Goal: Find specific page/section: Locate a particular part of the current website

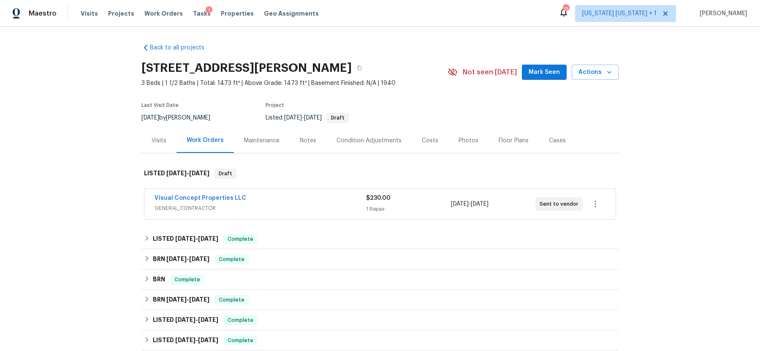
click at [315, 194] on div "Visual Concept Properties LLC" at bounding box center [261, 199] width 212 height 10
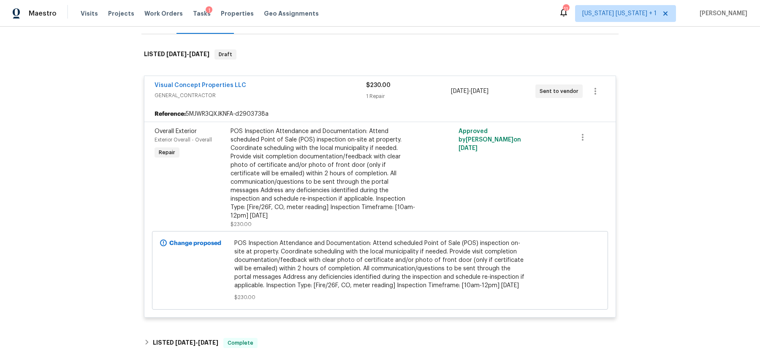
scroll to position [119, 0]
click at [326, 81] on div "Visual Concept Properties LLC" at bounding box center [261, 86] width 212 height 10
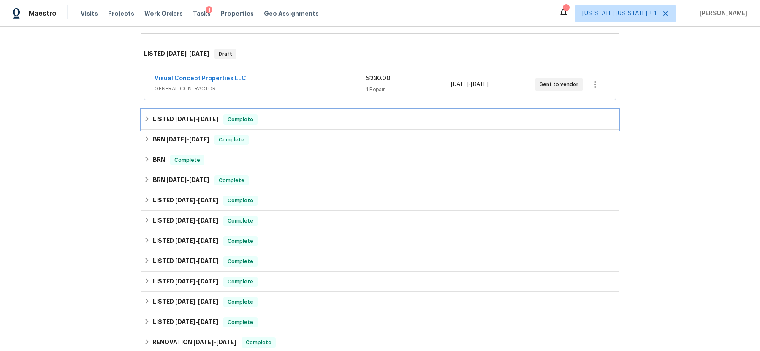
click at [148, 119] on icon at bounding box center [147, 119] width 6 height 6
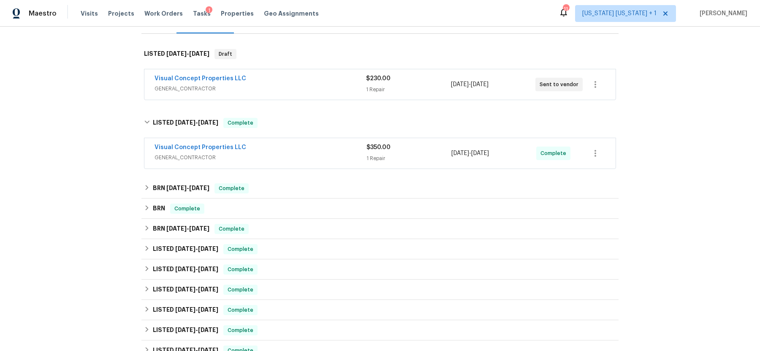
click at [298, 154] on span "GENERAL_CONTRACTOR" at bounding box center [261, 157] width 212 height 8
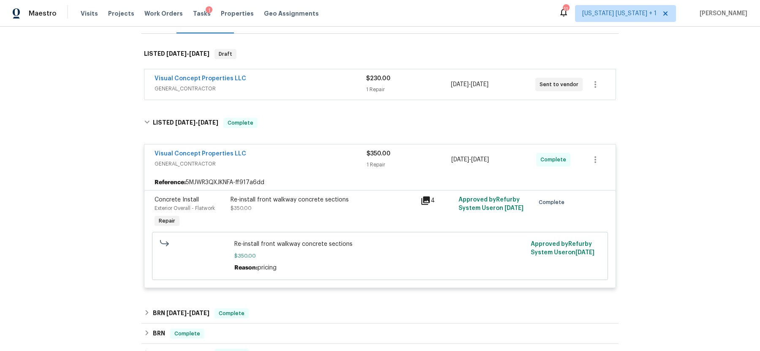
click at [298, 154] on div "Visual Concept Properties LLC" at bounding box center [261, 154] width 212 height 10
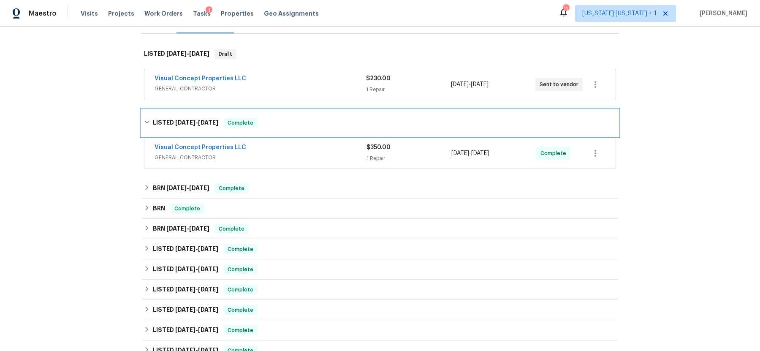
click at [147, 121] on icon at bounding box center [147, 122] width 6 height 6
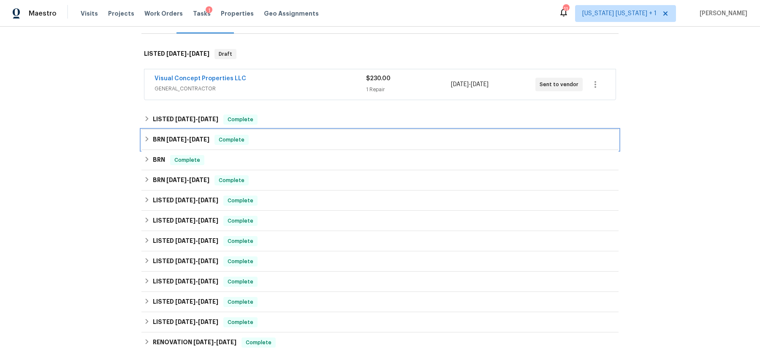
click at [146, 140] on icon at bounding box center [147, 138] width 3 height 5
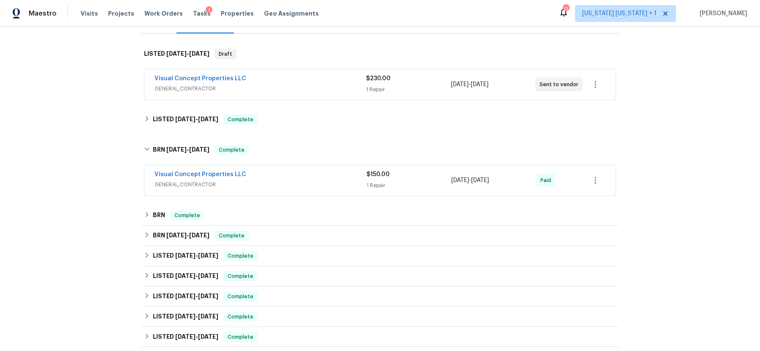
click at [266, 175] on div "Visual Concept Properties LLC" at bounding box center [261, 175] width 212 height 10
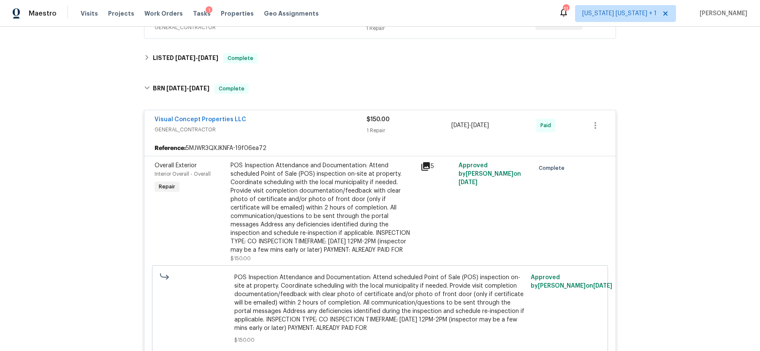
scroll to position [191, 0]
